Goal: Check status: Check status

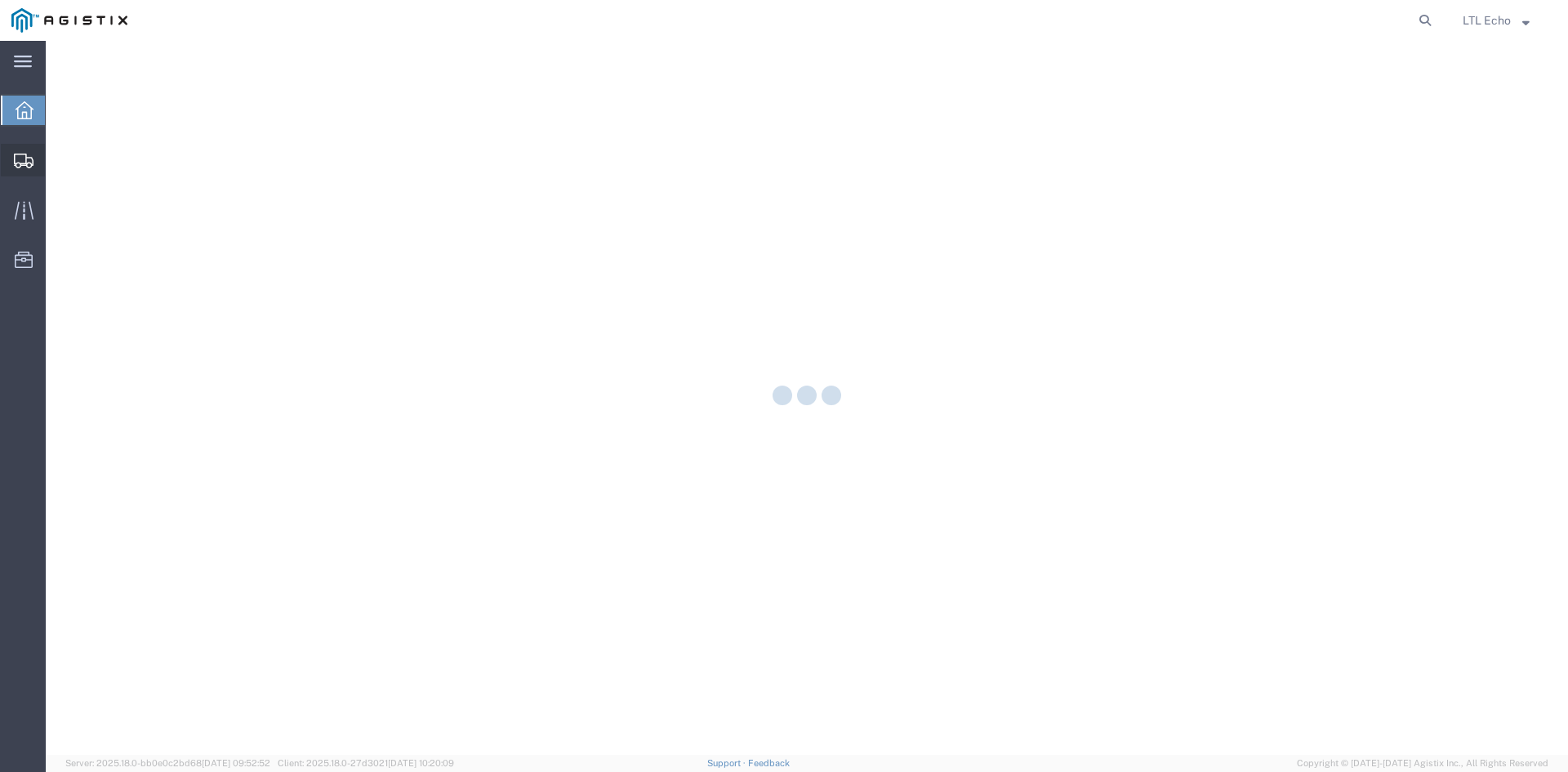
click at [24, 163] on icon at bounding box center [23, 161] width 20 height 15
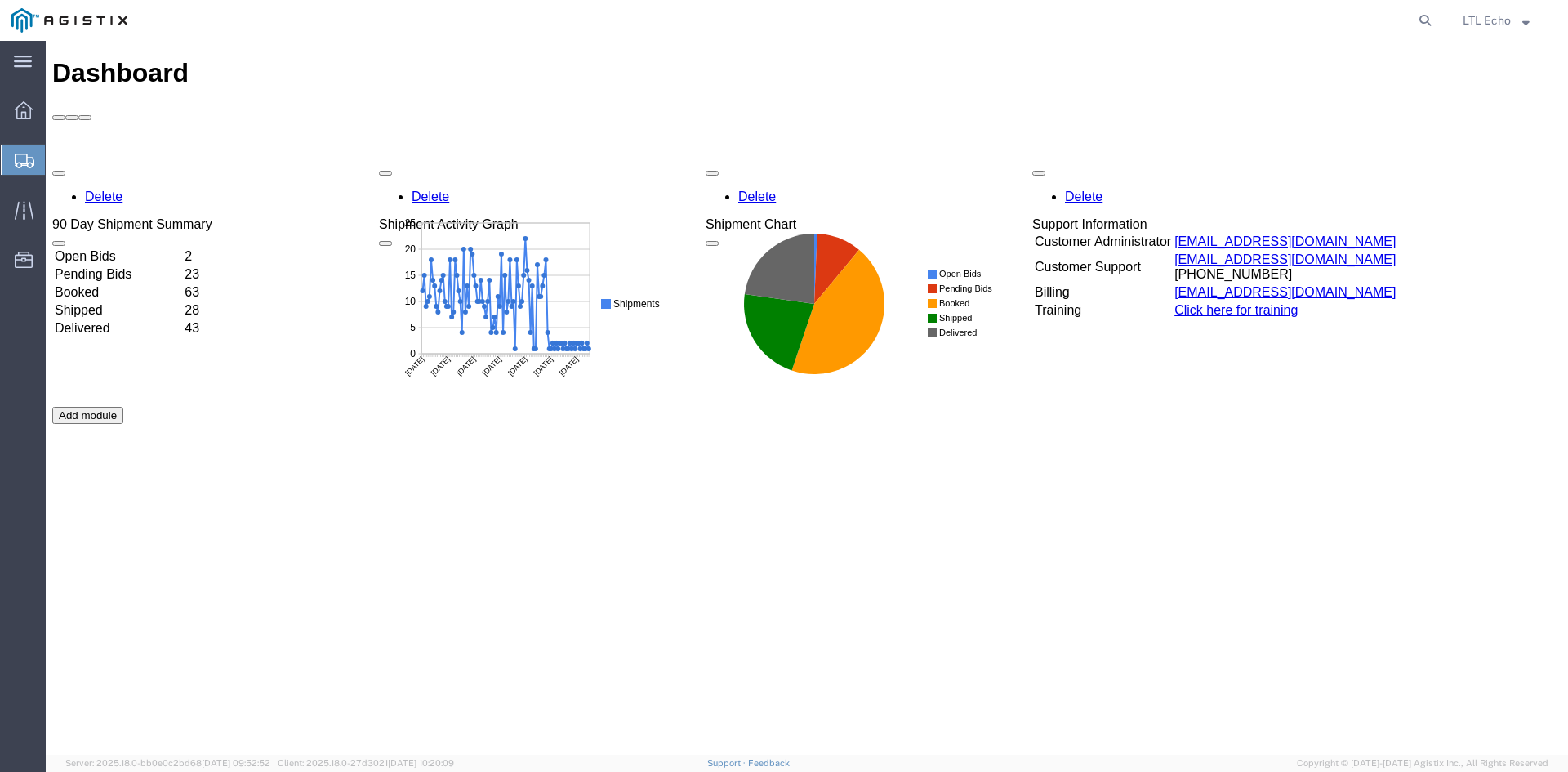
click at [15, 157] on div at bounding box center [23, 159] width 46 height 29
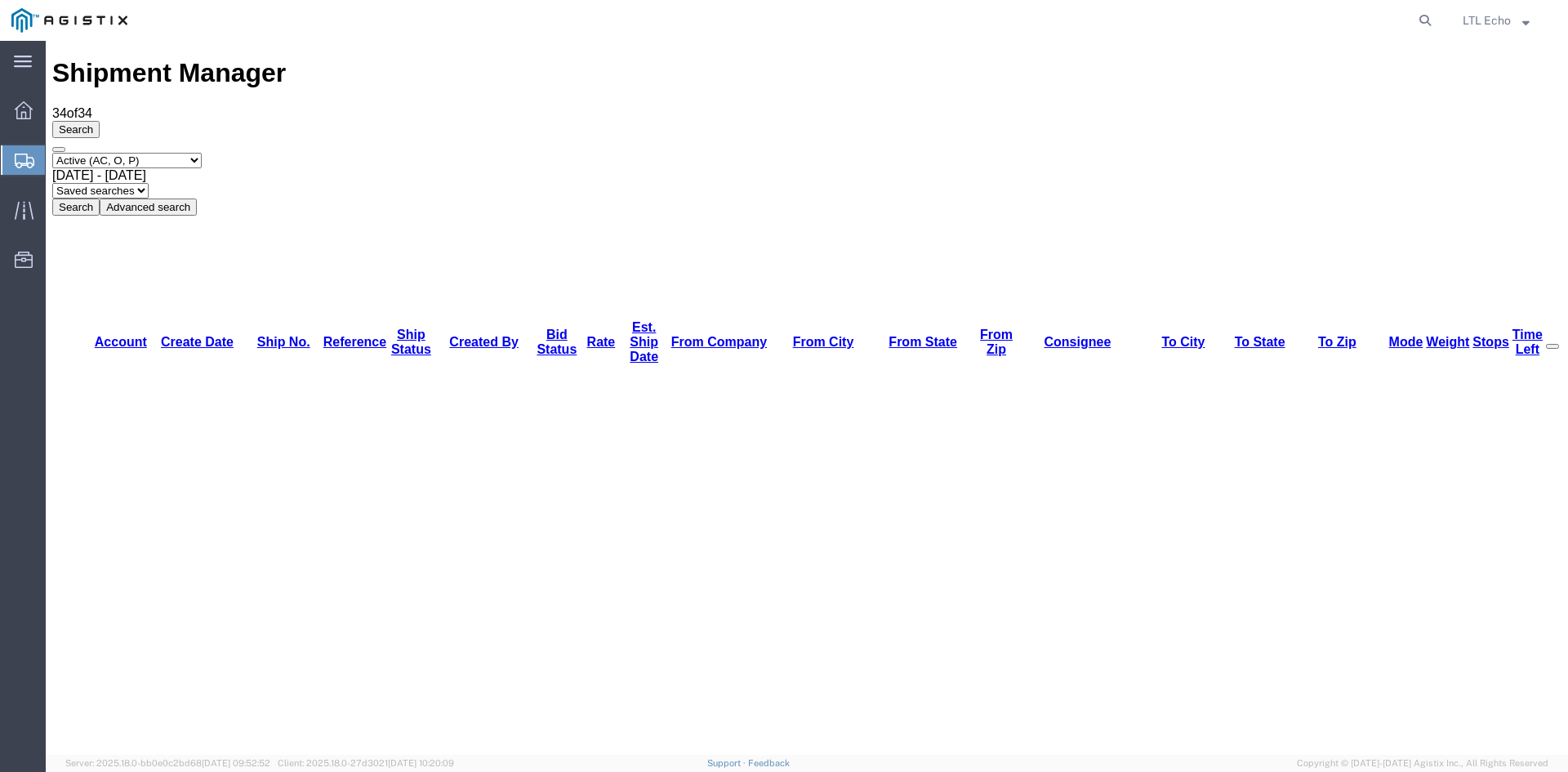
drag, startPoint x: 551, startPoint y: 147, endPoint x: 592, endPoint y: 149, distance: 41.0
drag, startPoint x: 554, startPoint y: 145, endPoint x: 571, endPoint y: 144, distance: 17.0
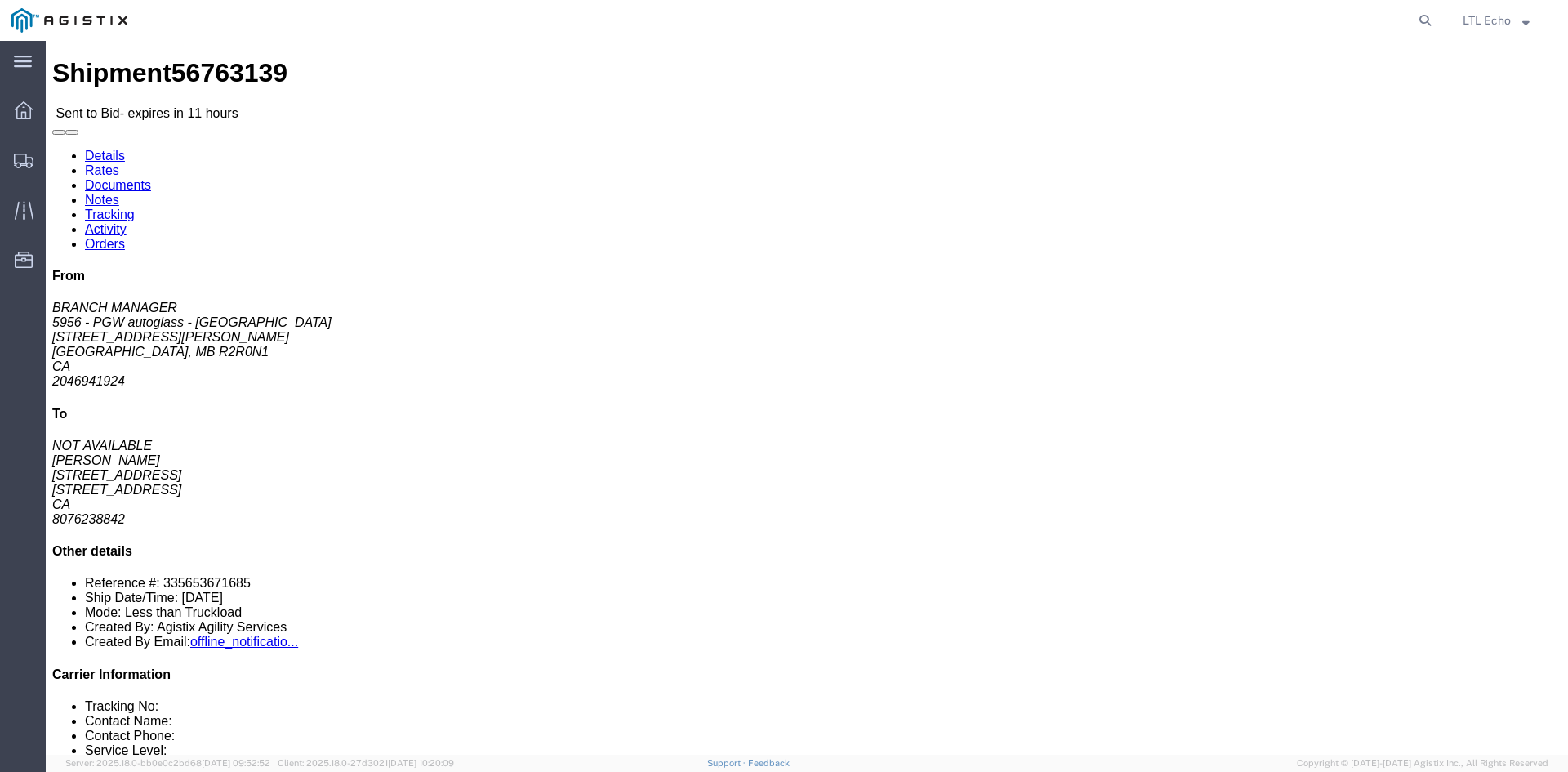
click link "Rates"
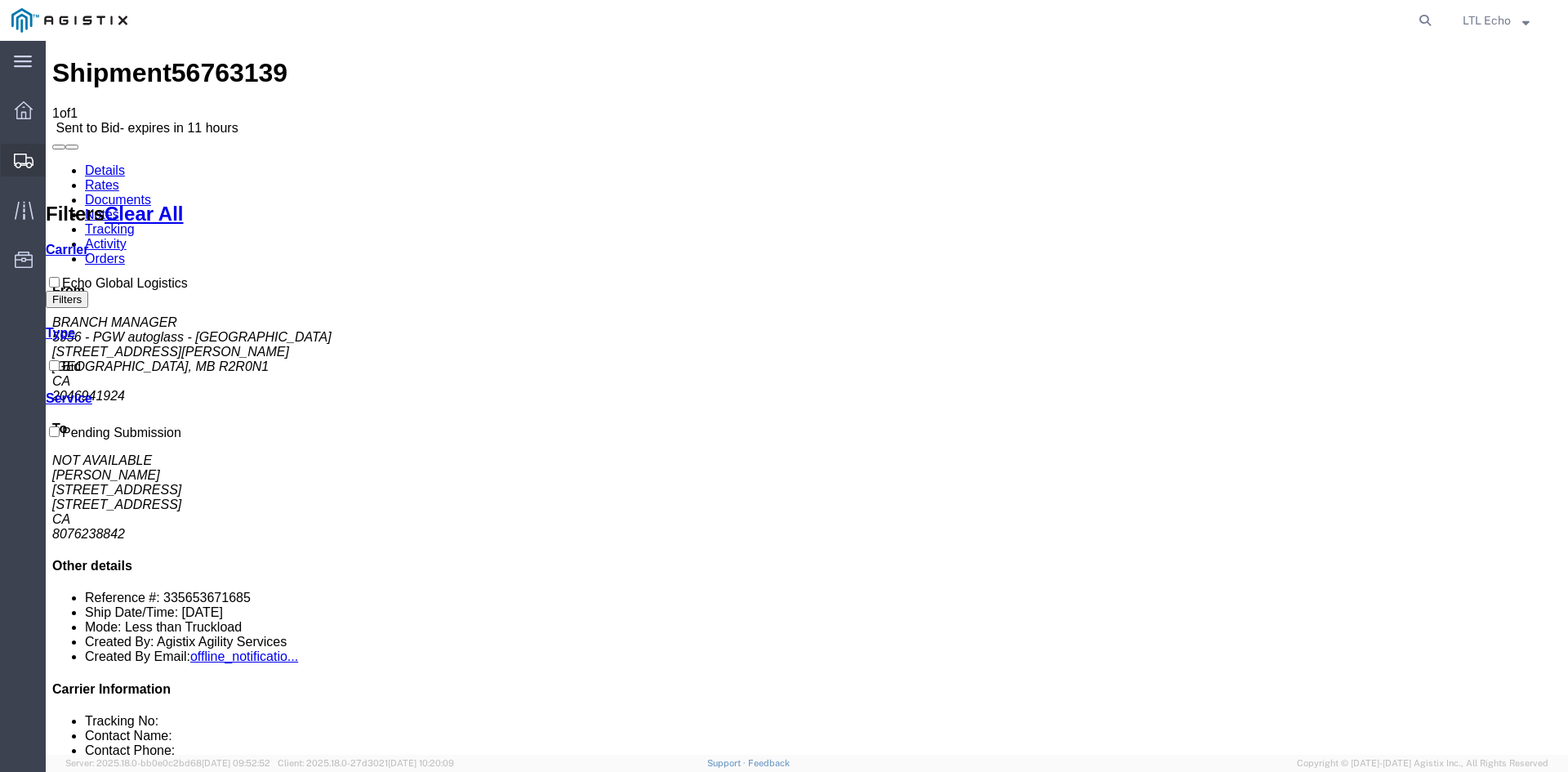
click at [25, 155] on icon at bounding box center [23, 161] width 20 height 15
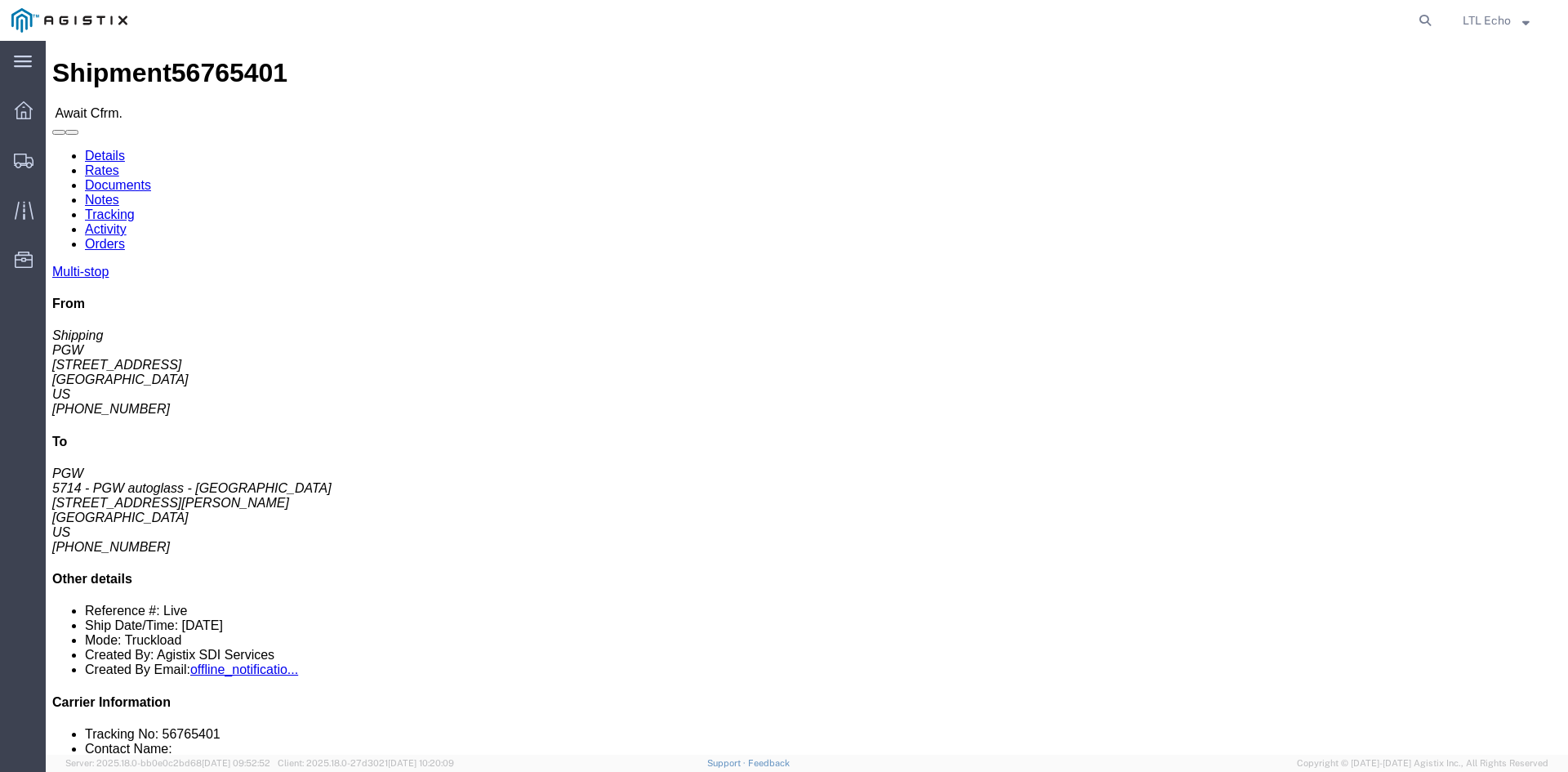
click div "Shipment Detail Multi-stop Ship From PGW (Shipping) 5407 5850 North 101st Avenu…"
click at [23, 159] on icon at bounding box center [23, 161] width 20 height 15
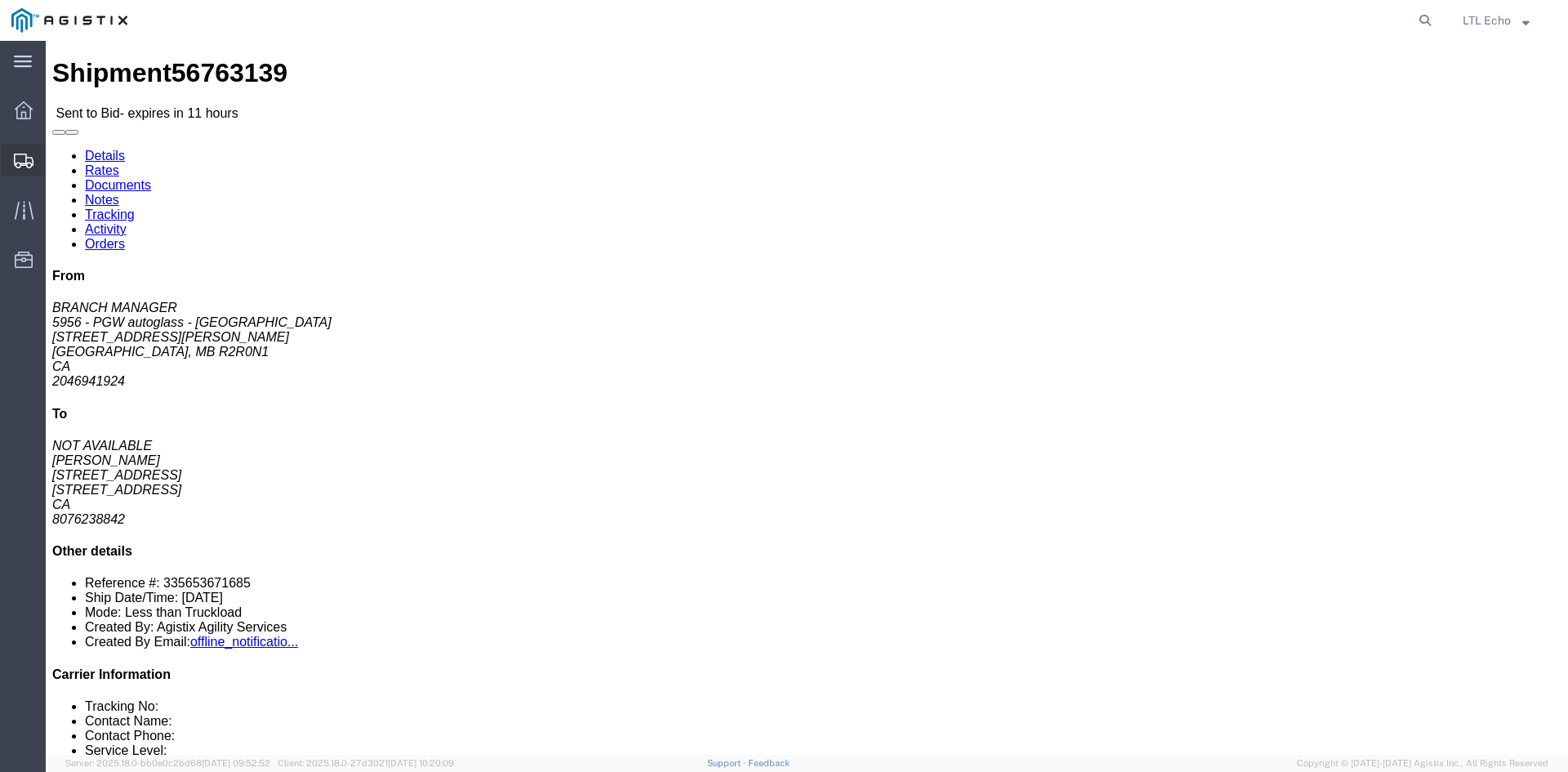
click at [22, 162] on icon at bounding box center [23, 161] width 20 height 15
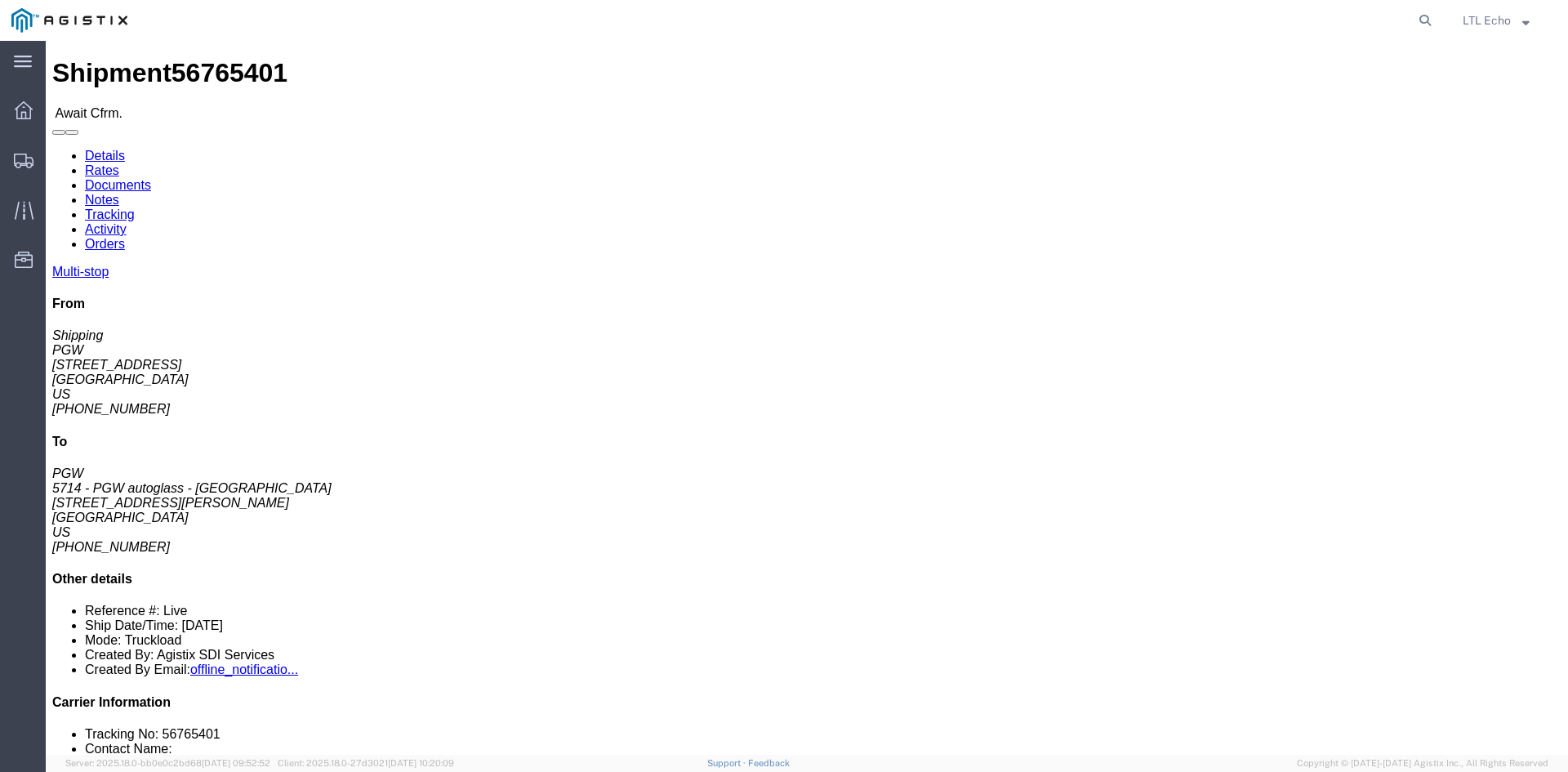
click div "Shipment Detail Multi-stop Ship From PGW (Shipping) 5407 5850 North 101st Avenu…"
click link "Rates"
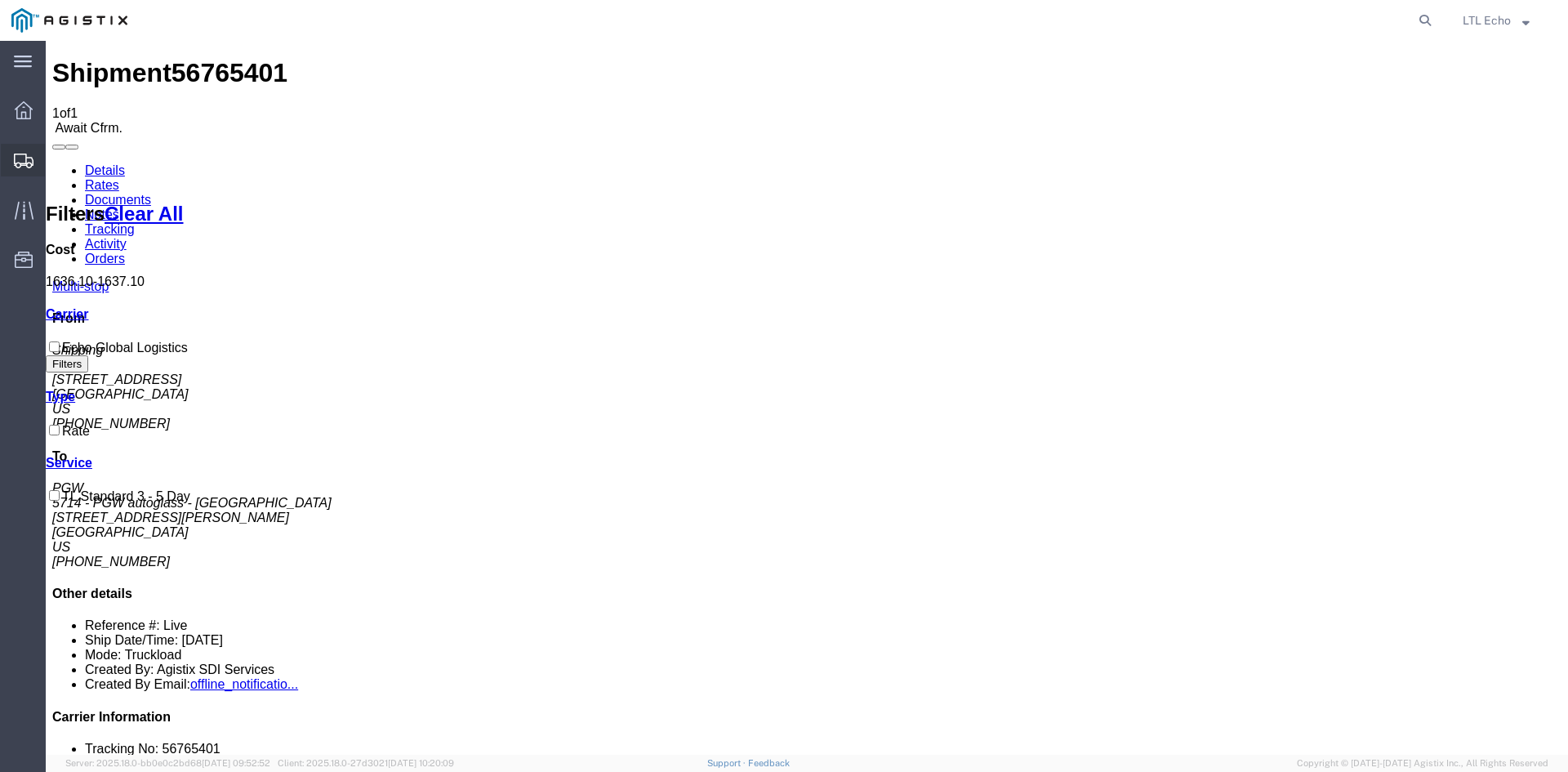
click at [21, 153] on icon at bounding box center [23, 161] width 20 height 15
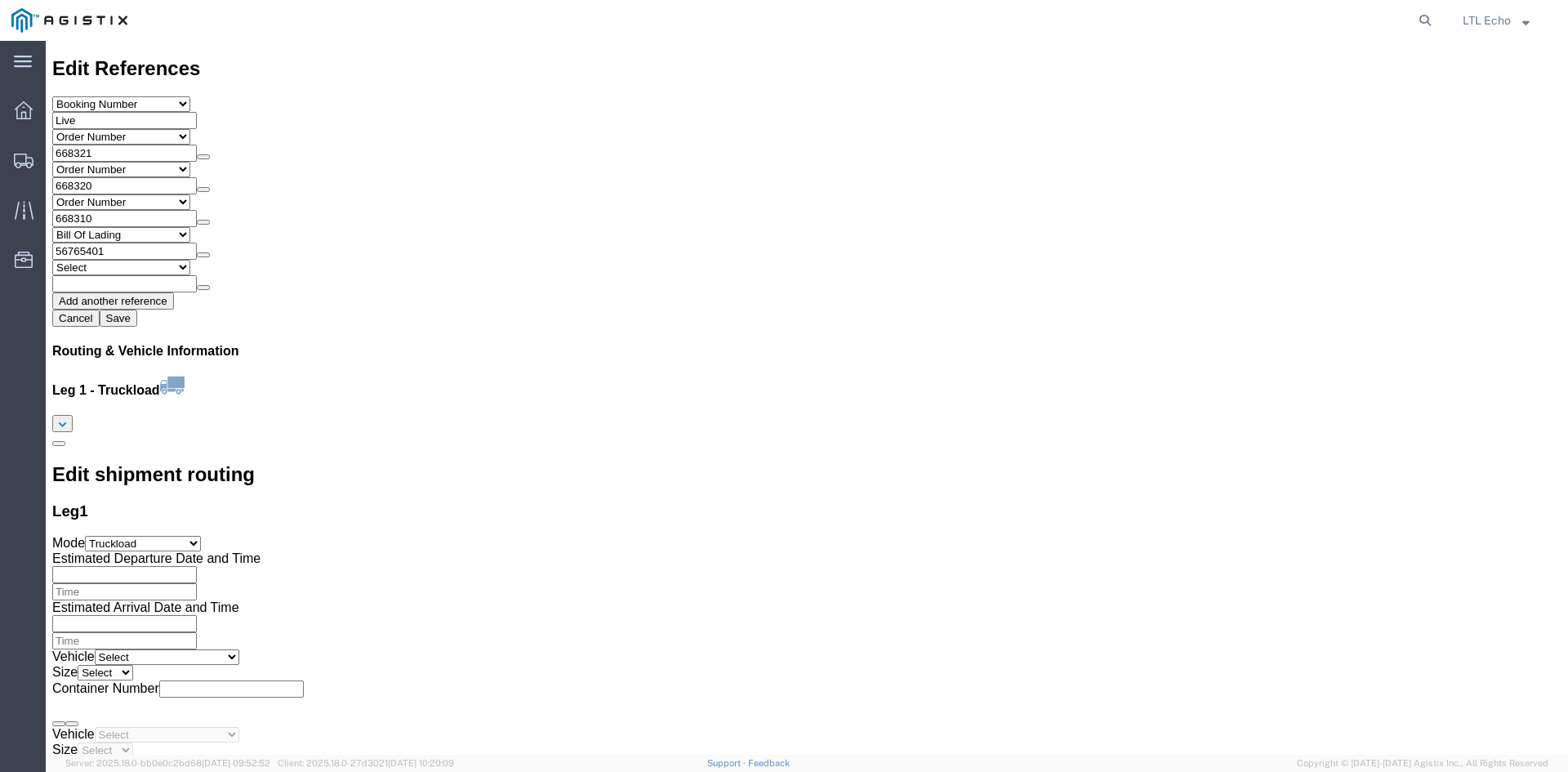
scroll to position [2012, 0]
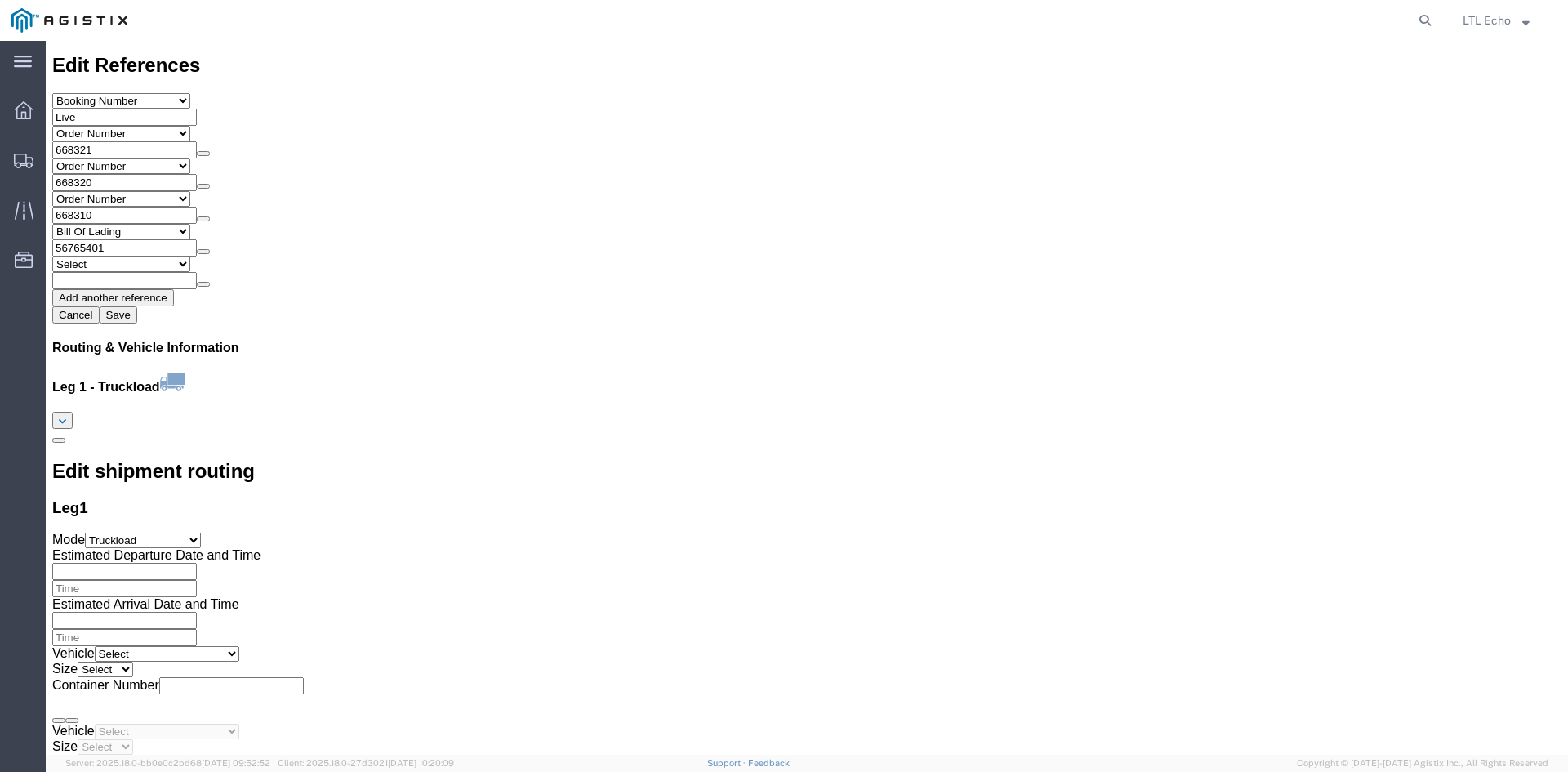
click div "Pickups STOP 1 : PGW - 5407 5850 North 101st Avenue, Glendale, AZ, 85307, US 14…"
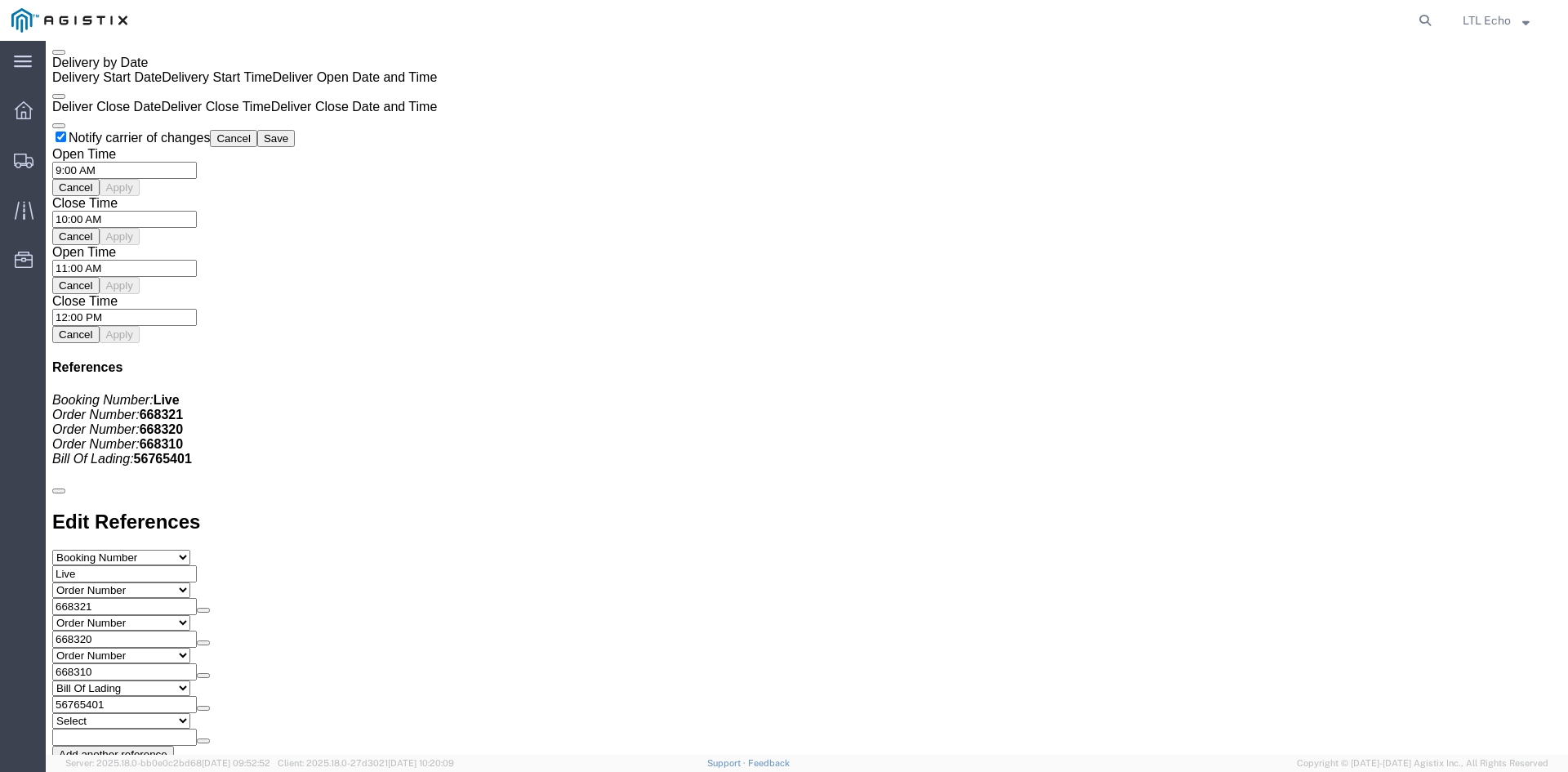
scroll to position [1359, 0]
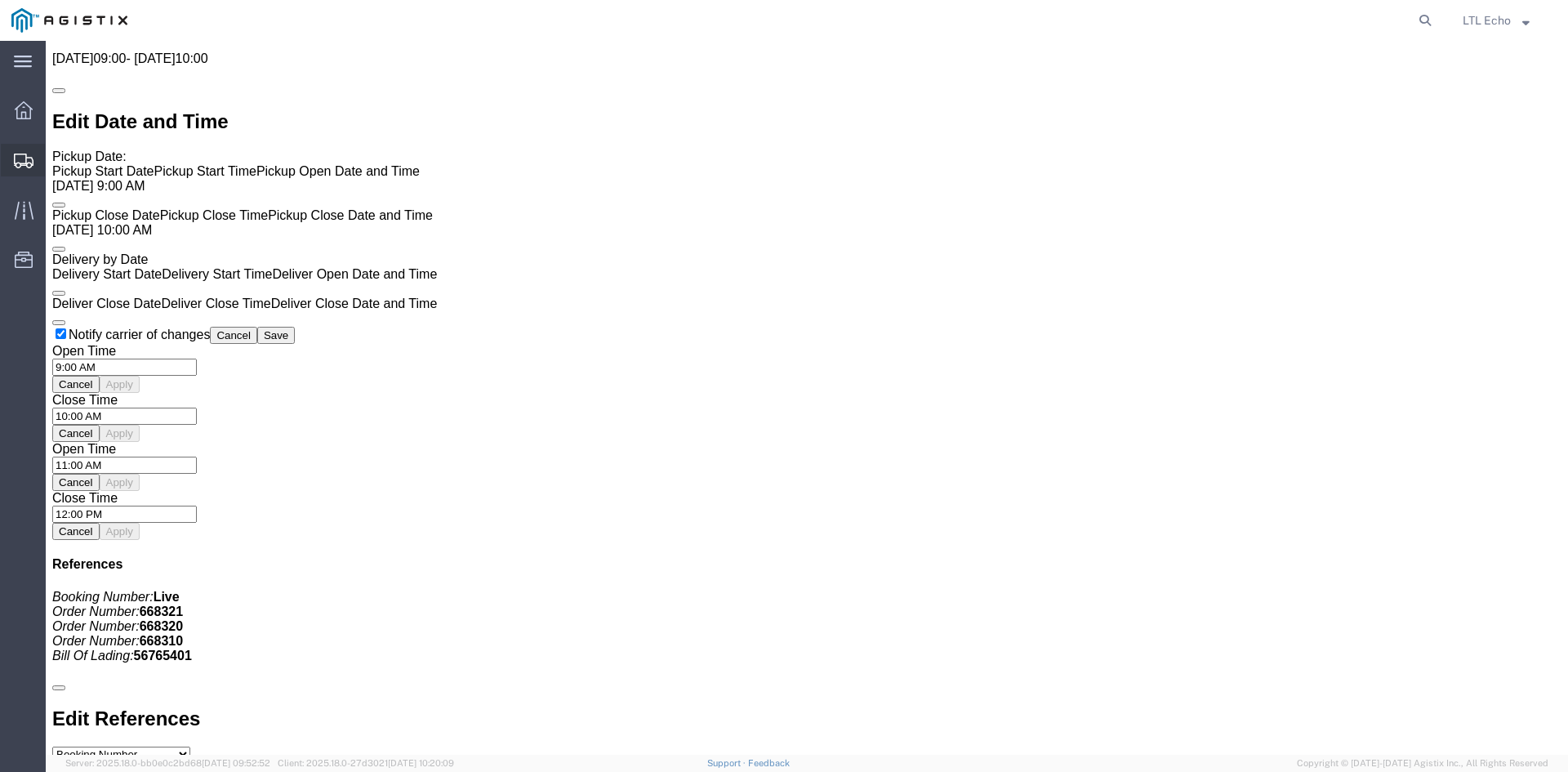
click at [21, 161] on icon at bounding box center [23, 161] width 20 height 15
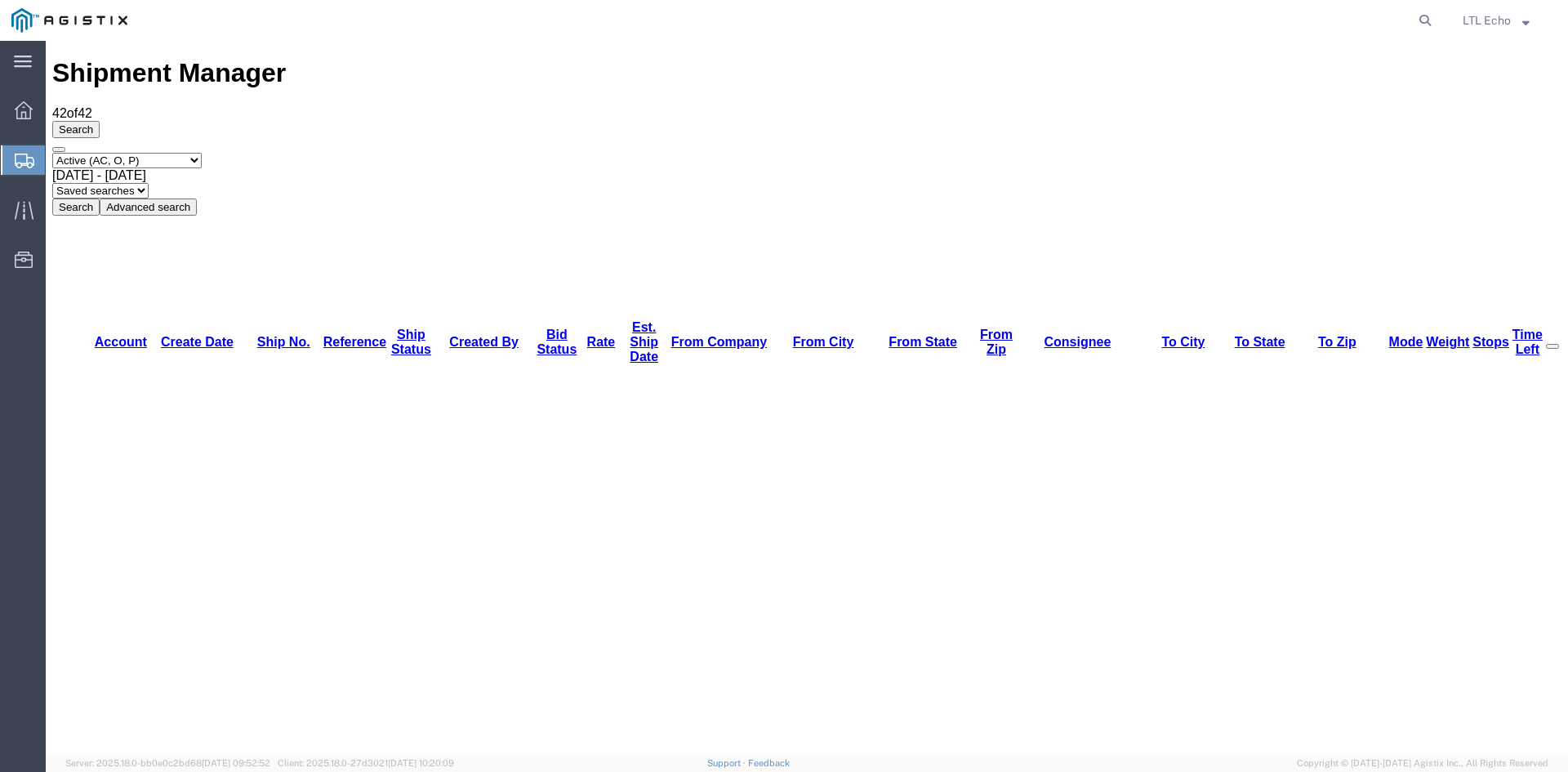
drag, startPoint x: 1384, startPoint y: 264, endPoint x: 1375, endPoint y: 242, distance: 23.8
drag, startPoint x: 1375, startPoint y: 242, endPoint x: 1406, endPoint y: 357, distance: 119.1
click at [26, 158] on icon at bounding box center [24, 161] width 20 height 15
click at [831, 153] on div "Select status Active (AC, O, P) All Approved Awaiting Confirmation (AC) Booked …" at bounding box center [806, 183] width 1509 height 63
